Goal: Information Seeking & Learning: Check status

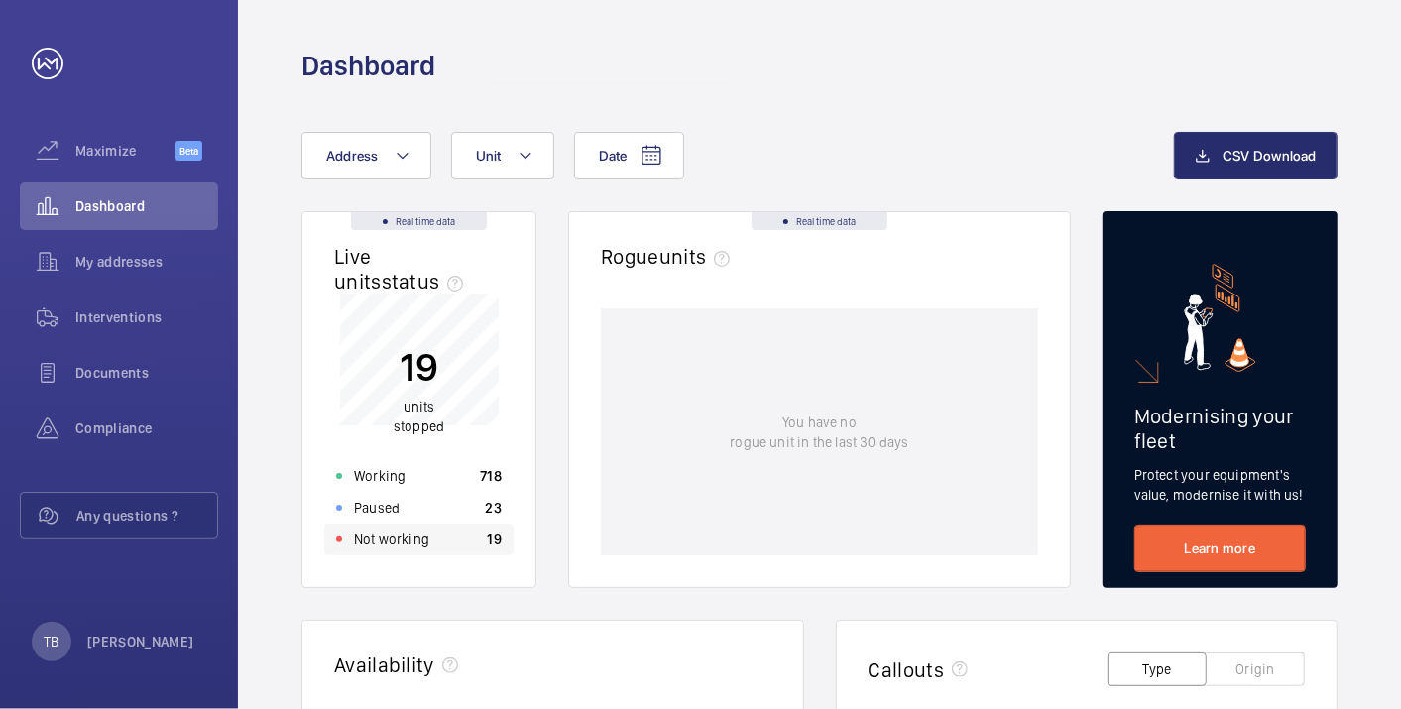
click at [465, 552] on div "Not working 19" at bounding box center [418, 539] width 189 height 32
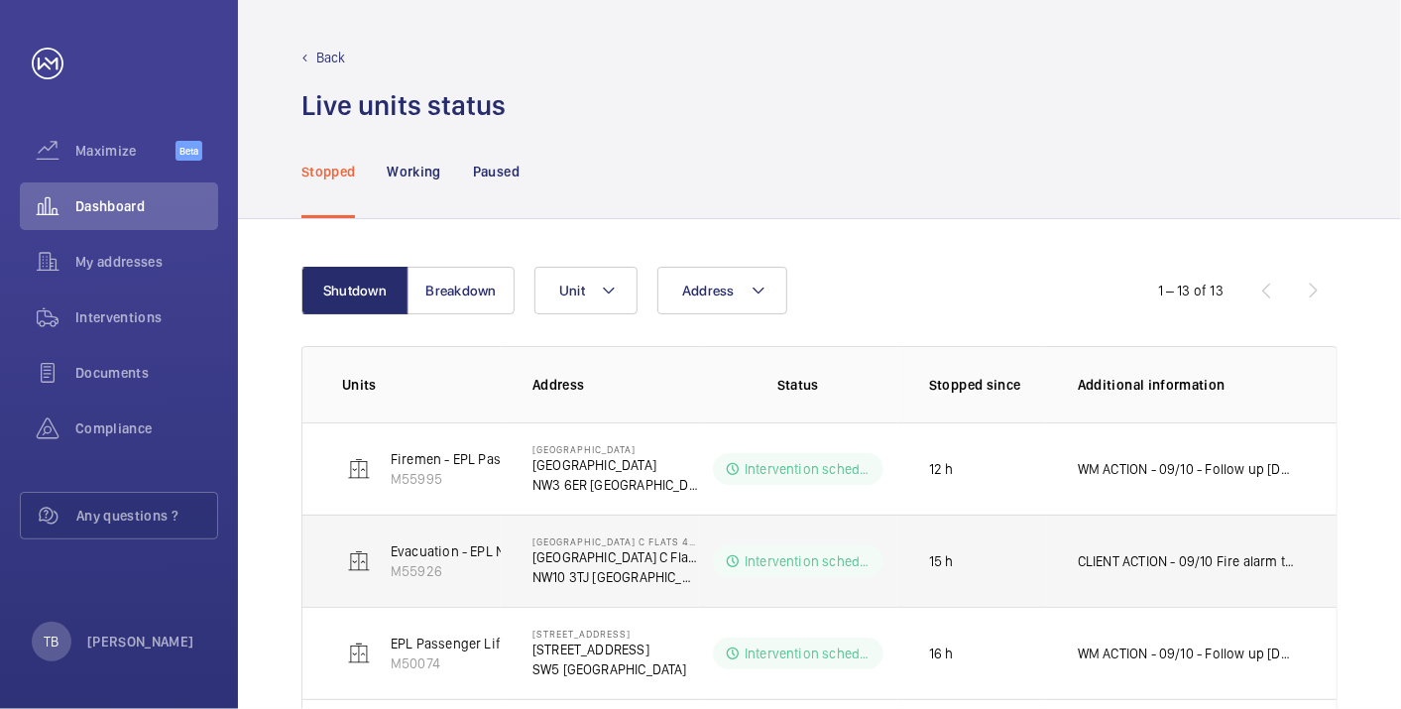
click at [342, 544] on wm-front-device-cell "Evacuation - EPL No 4 Flats 45-101 R/h M55926" at bounding box center [483, 561] width 282 height 40
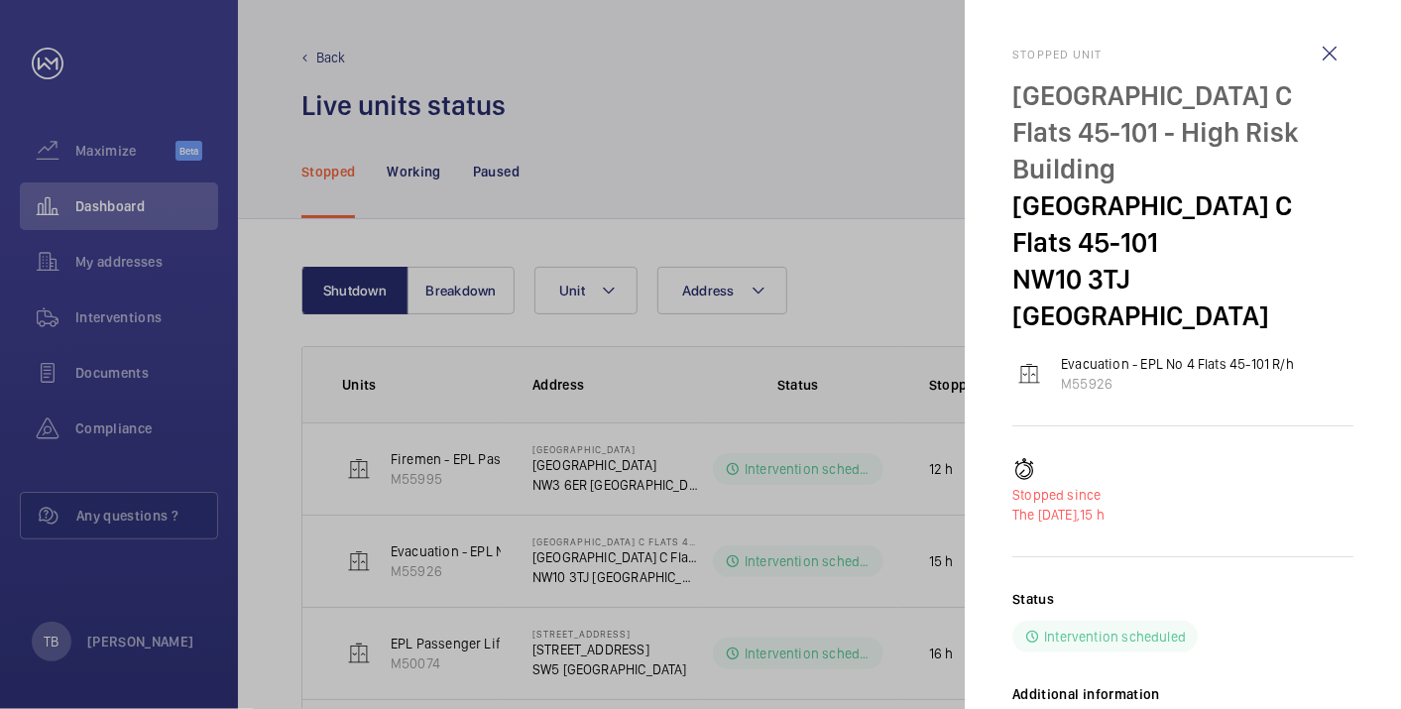
click at [676, 169] on div at bounding box center [700, 354] width 1401 height 709
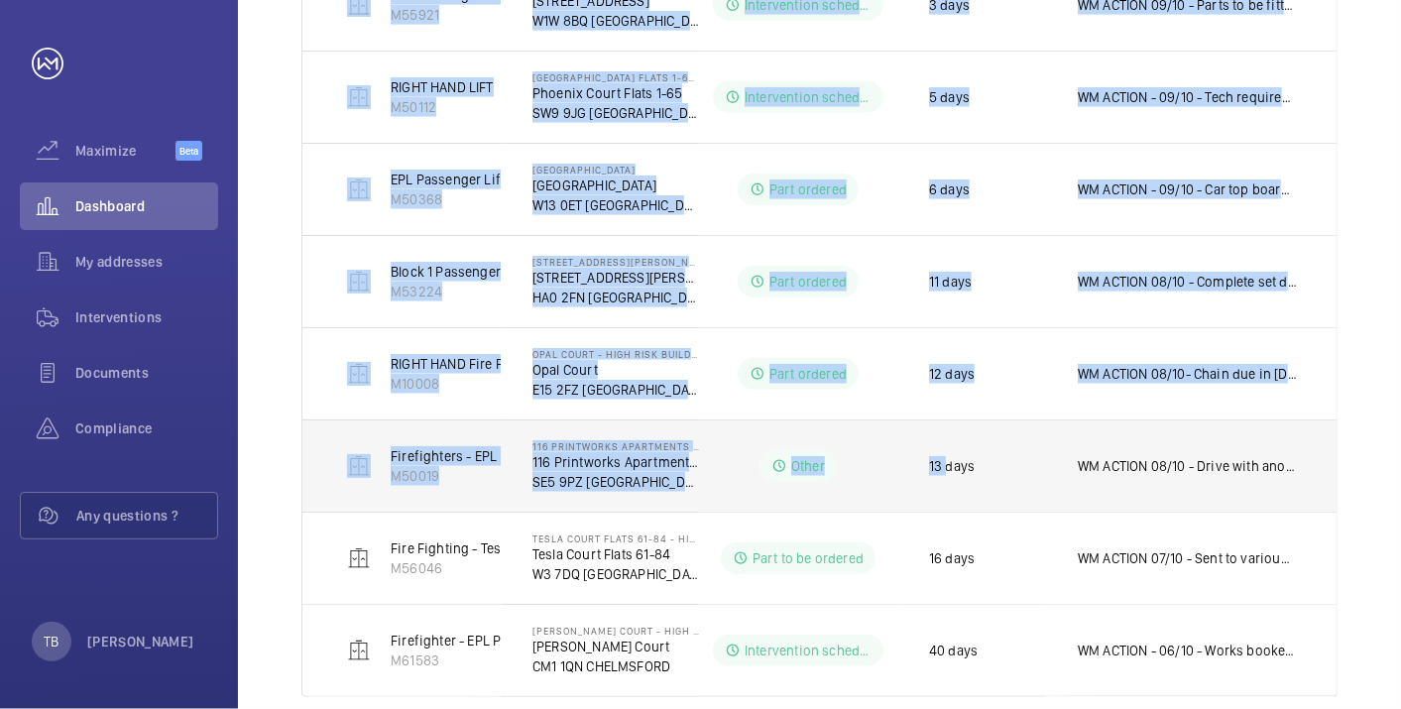
scroll to position [954, 0]
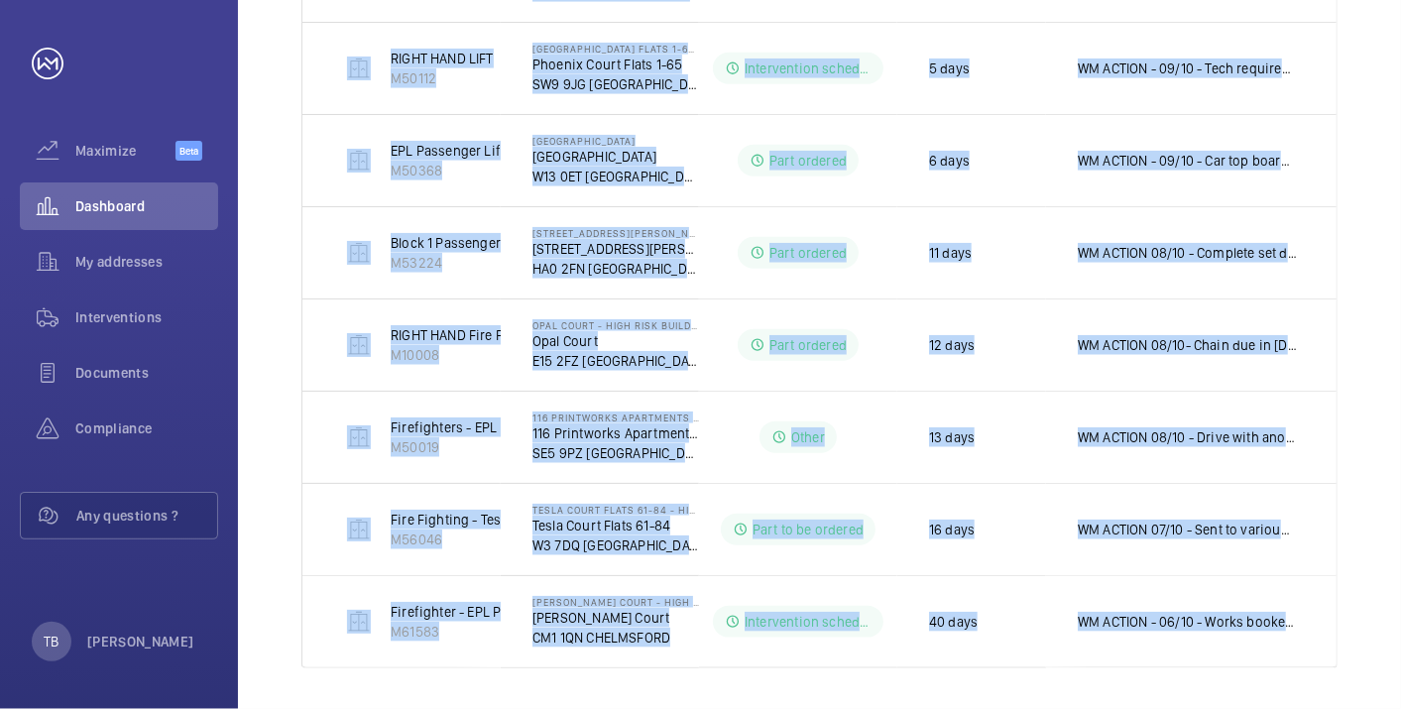
drag, startPoint x: 333, startPoint y: 72, endPoint x: 1354, endPoint y: 750, distance: 1225.7
click at [1354, 708] on html "Your request has been sent. We will contact you soon. Maximize Beta Dashboard M…" at bounding box center [700, 354] width 1401 height 709
copy table "Units Address Status Stopped since Additional information Firemen - EPL Passeng…"
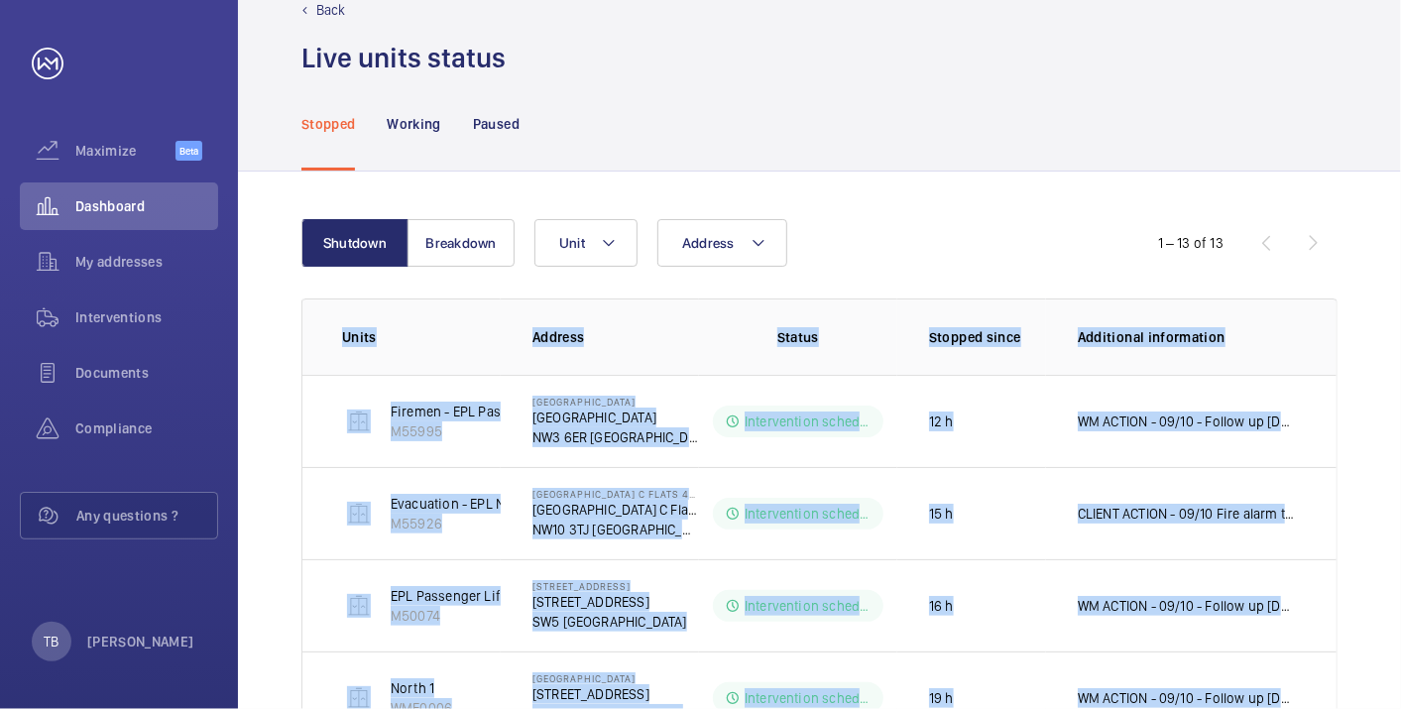
scroll to position [0, 0]
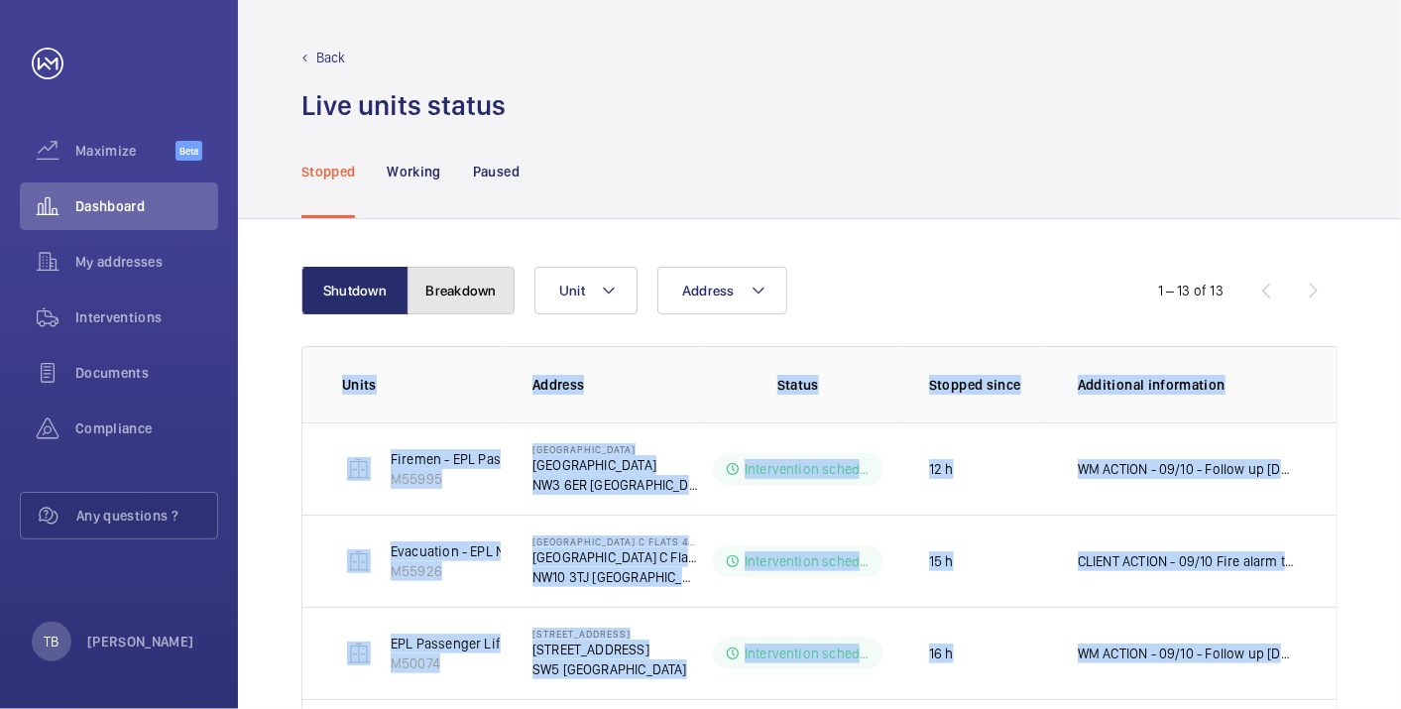
click at [471, 291] on button "Breakdown" at bounding box center [460, 291] width 107 height 48
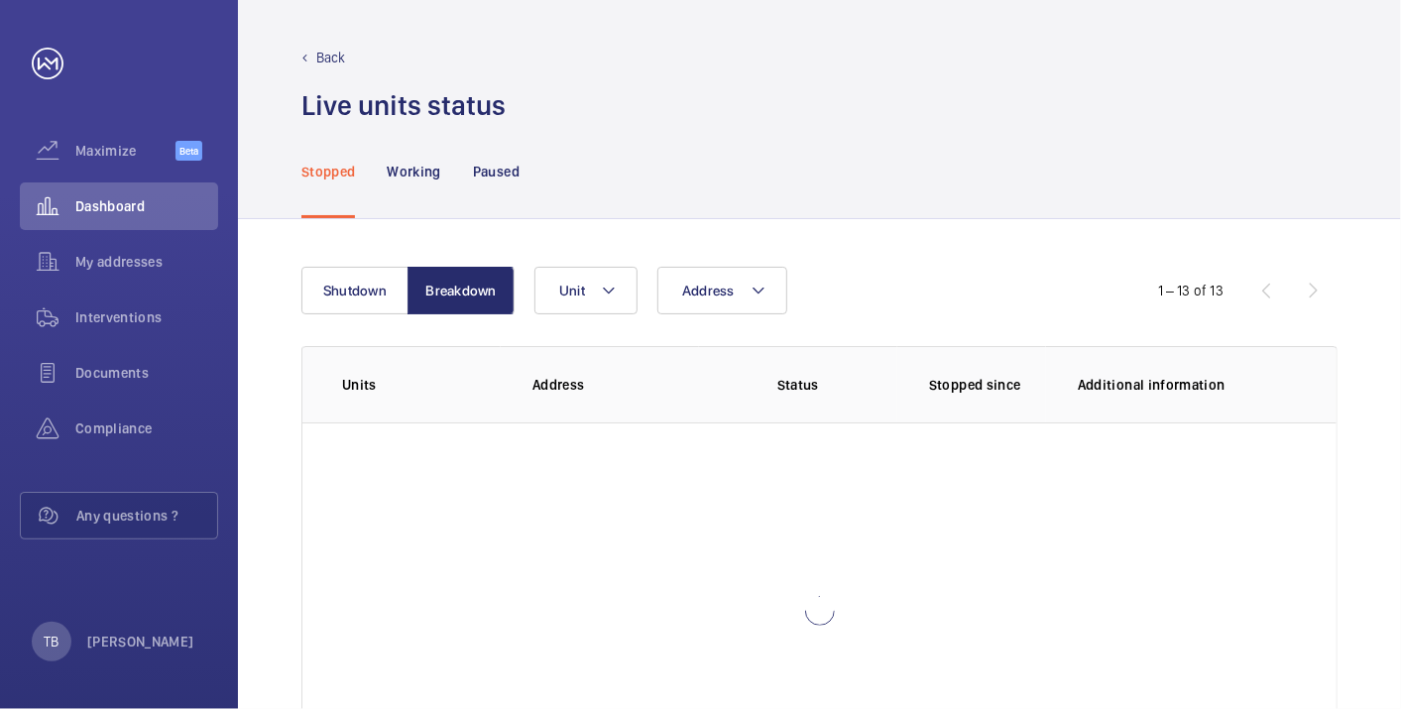
click at [697, 188] on div "Stopped Working Paused" at bounding box center [819, 171] width 1036 height 94
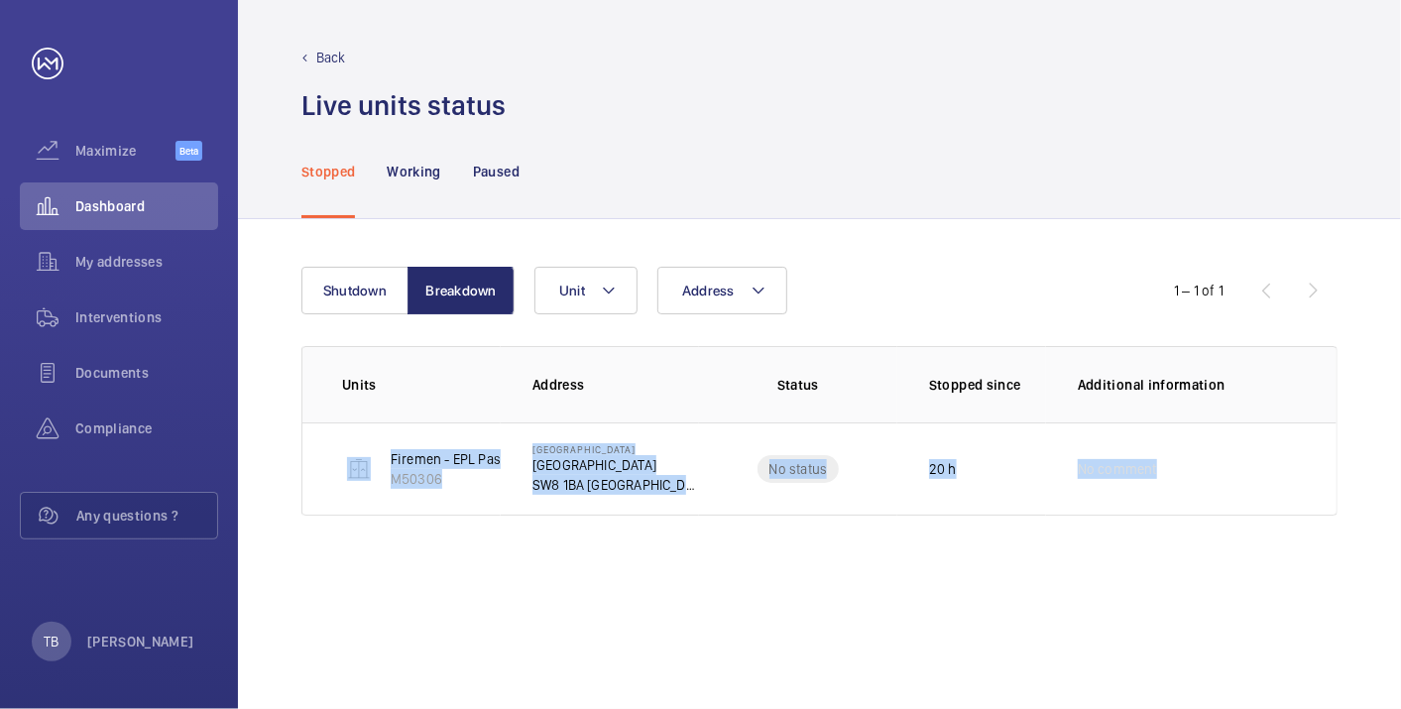
drag, startPoint x: 321, startPoint y: 434, endPoint x: 1260, endPoint y: 570, distance: 948.6
click at [1260, 570] on div "Shutdown Breakdown Address Unit 1 – 1 of 1 Units Address Status Stopped since A…" at bounding box center [819, 464] width 1163 height 490
copy tr "Firemen - EPL Passenger Lift M50306 [STREET_ADDRESS] No status 20 h No comment"
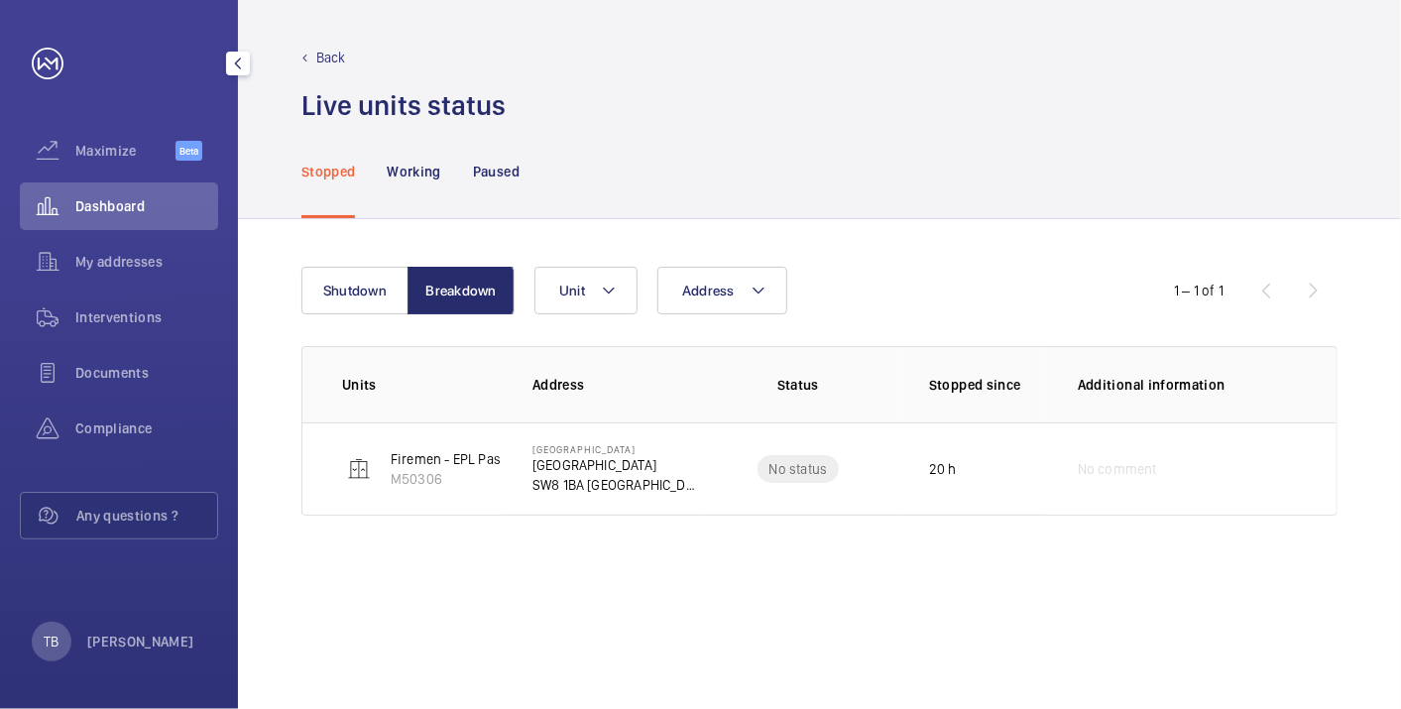
click at [160, 201] on span "Dashboard" at bounding box center [146, 206] width 143 height 20
